Goal: Transaction & Acquisition: Register for event/course

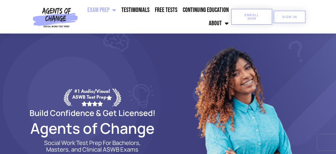
click at [237, 16] on link "Enroll Now" at bounding box center [251, 17] width 41 height 16
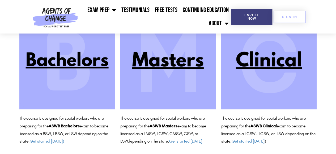
scroll to position [72, 0]
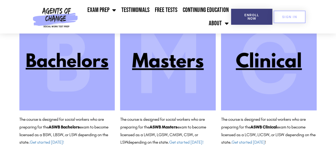
click at [284, 63] on img at bounding box center [269, 63] width 96 height 96
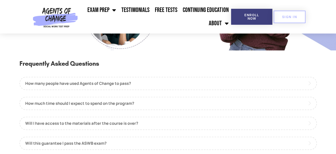
scroll to position [560, 0]
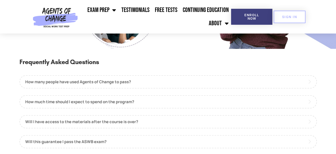
click at [166, 110] on div "How many people have used Agents of Change to pass? More than 15,000 Social Wor…" at bounding box center [167, 131] width 297 height 113
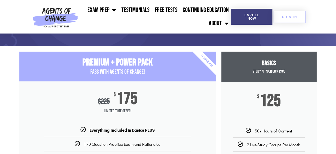
scroll to position [38, 0]
